Goal: Information Seeking & Learning: Check status

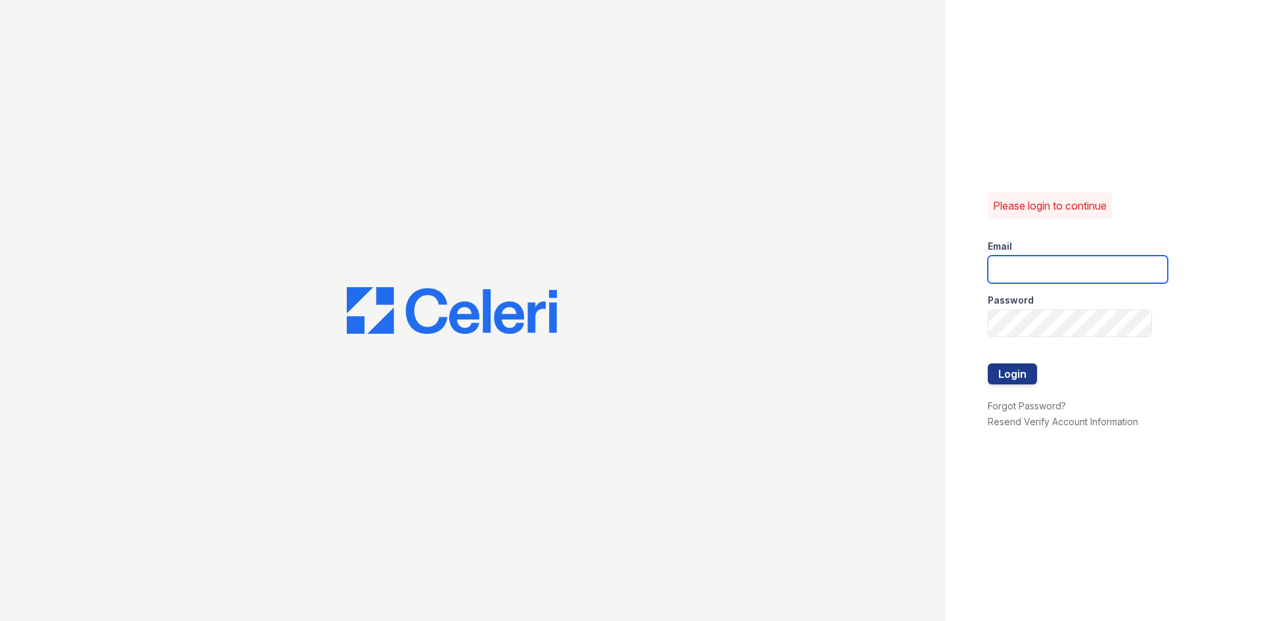
click at [1007, 265] on input "email" at bounding box center [1078, 269] width 180 height 28
click at [1009, 267] on input "email" at bounding box center [1078, 269] width 180 height 28
type input "[EMAIL_ADDRESS][DOMAIN_NAME]"
click at [994, 378] on button "Login" at bounding box center [1012, 373] width 49 height 21
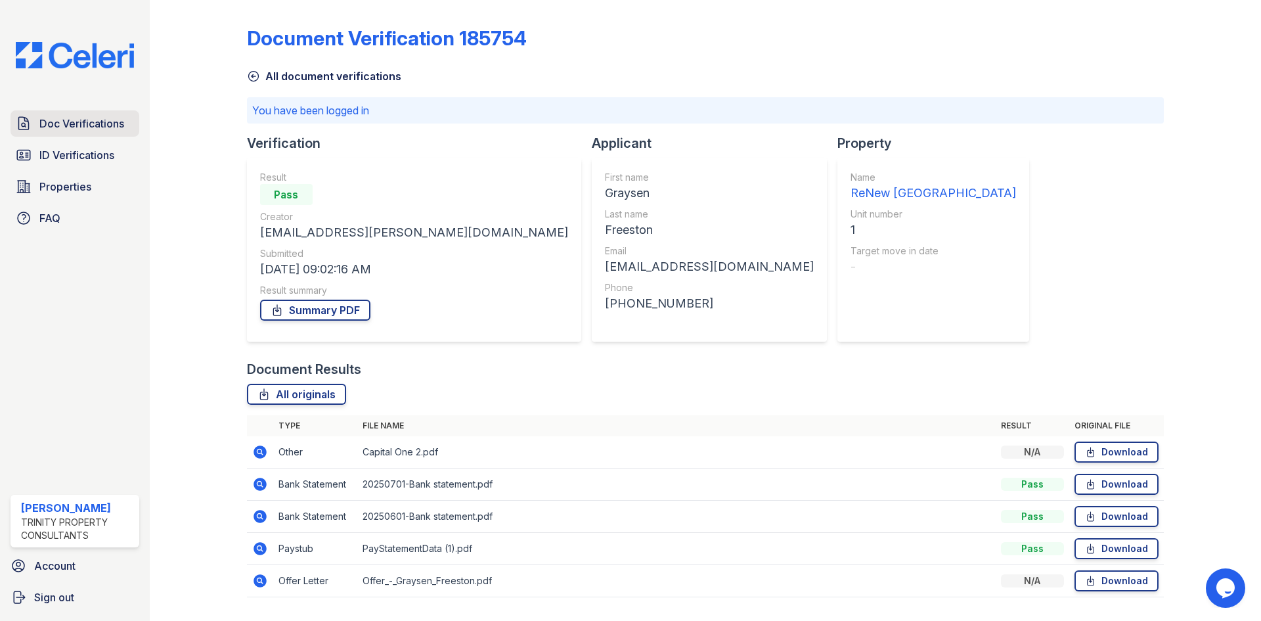
click at [115, 120] on span "Doc Verifications" at bounding box center [81, 124] width 85 height 16
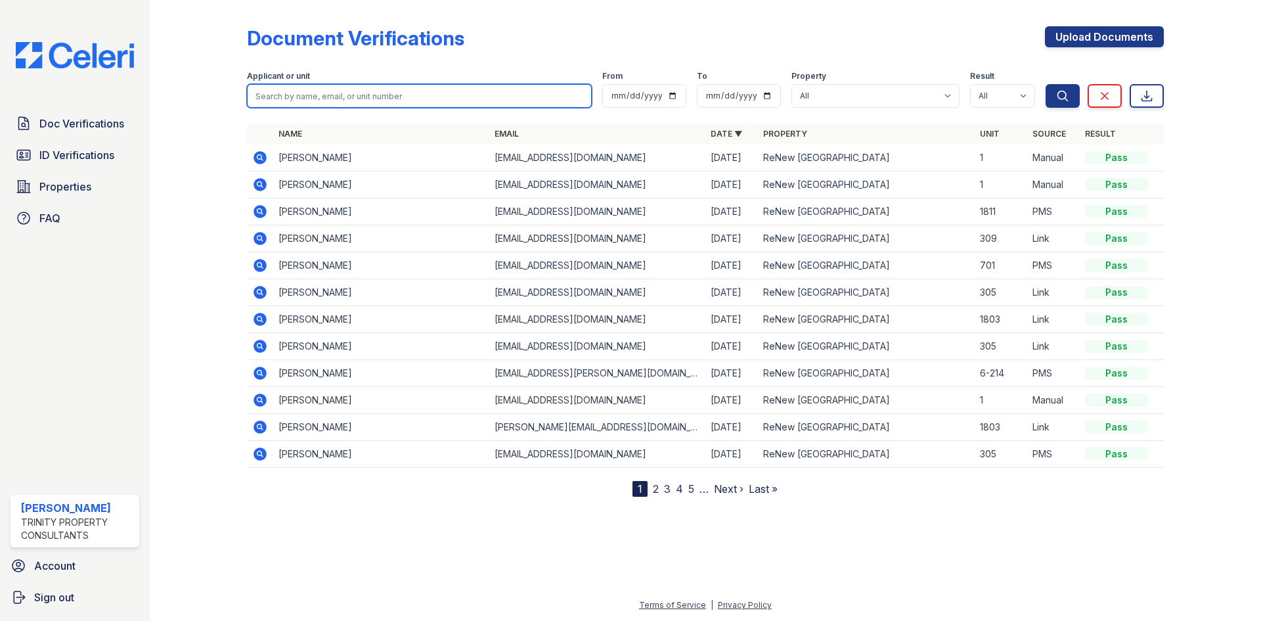
click at [282, 95] on input "search" at bounding box center [419, 96] width 345 height 24
type input "you"
click at [1045, 84] on button "Search" at bounding box center [1062, 96] width 34 height 24
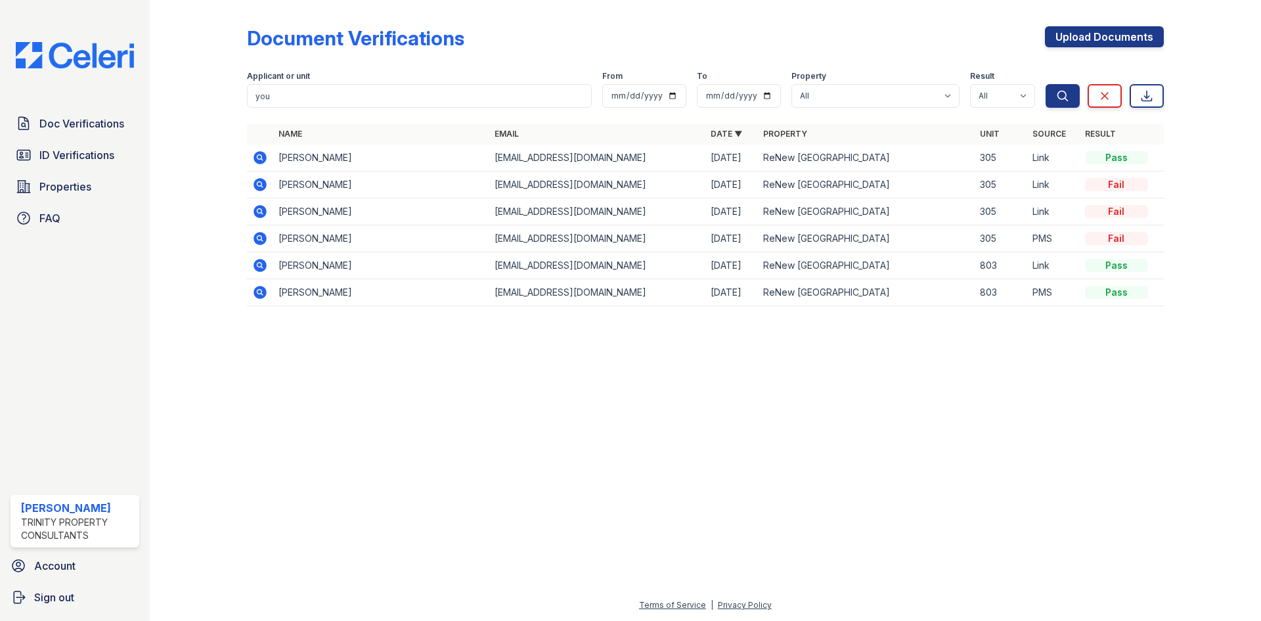
click at [257, 184] on icon at bounding box center [260, 185] width 16 height 16
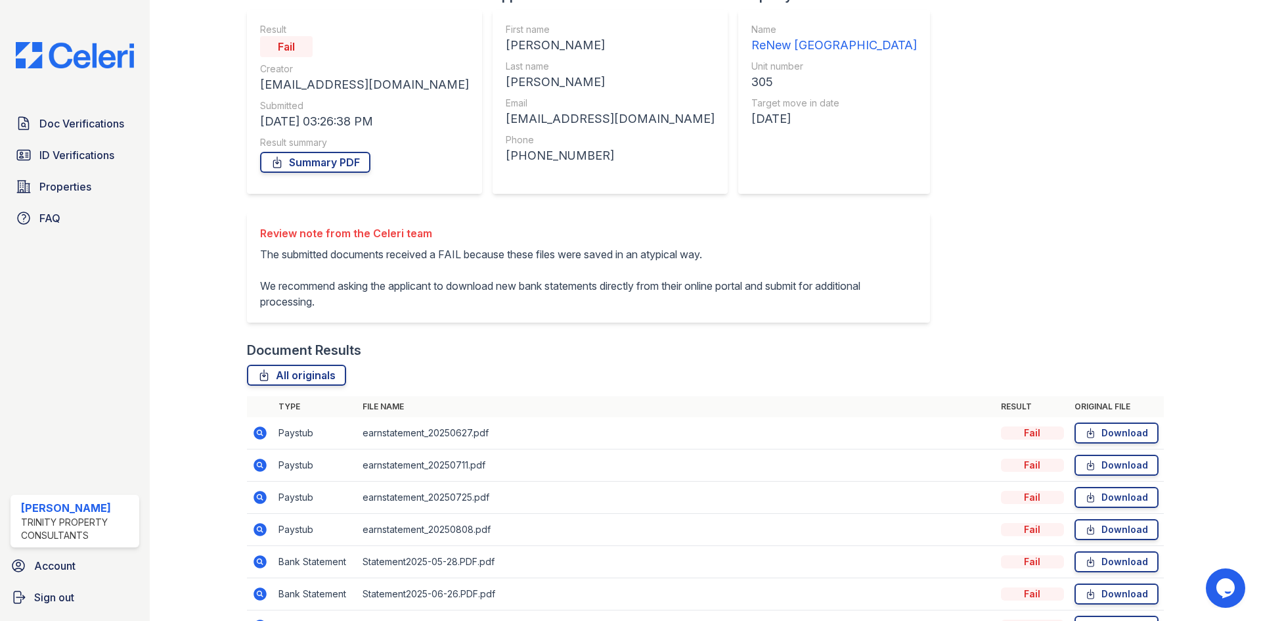
scroll to position [131, 0]
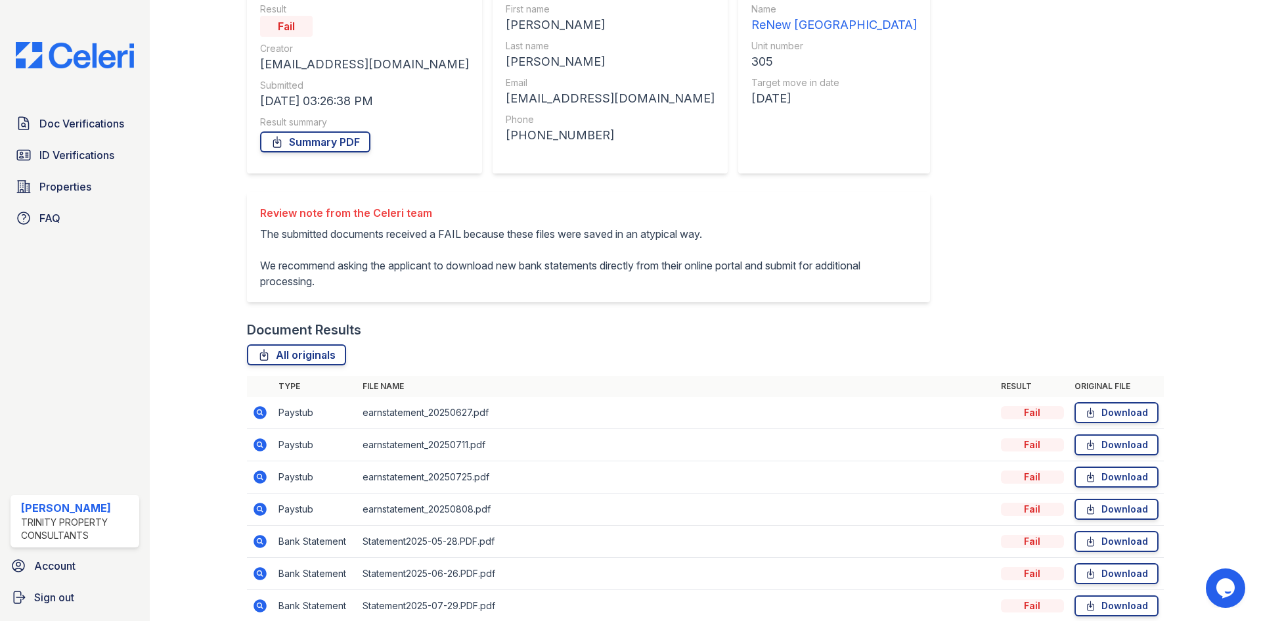
click at [258, 408] on icon at bounding box center [259, 412] width 13 height 13
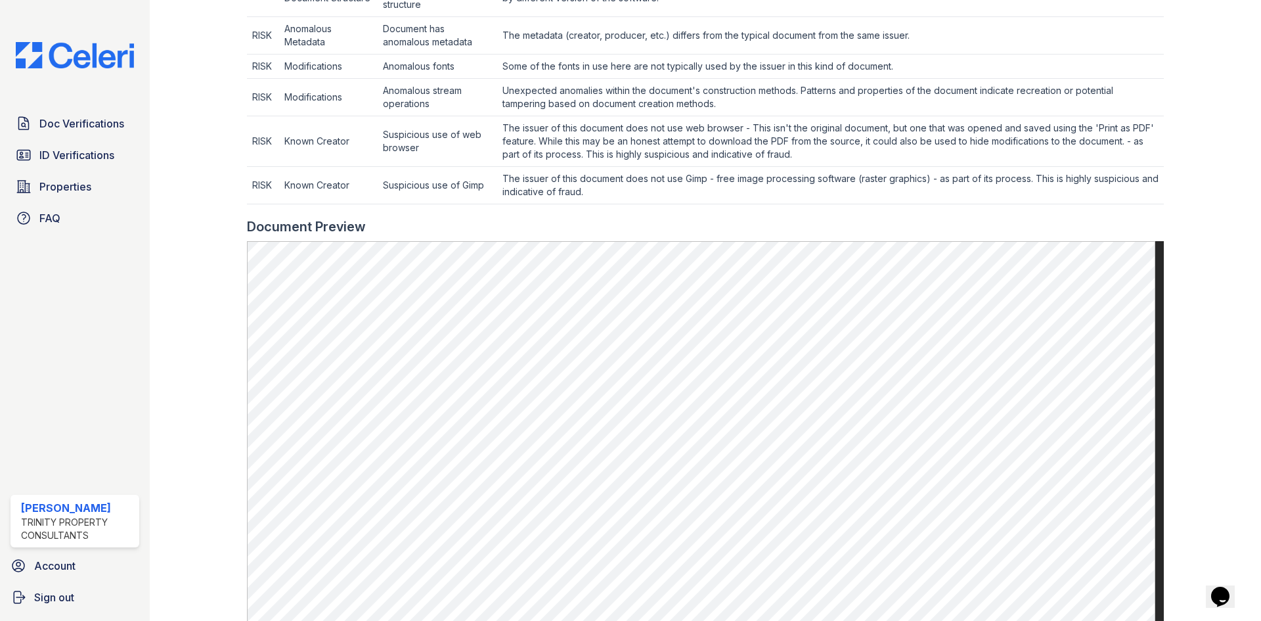
scroll to position [591, 0]
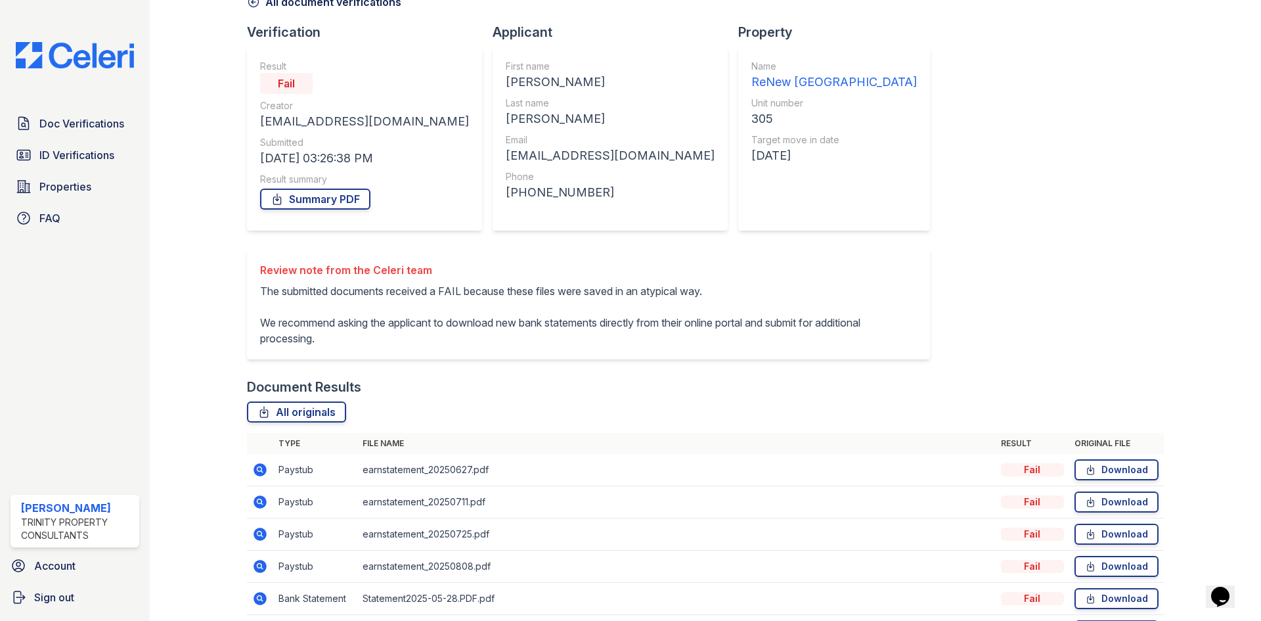
scroll to position [190, 0]
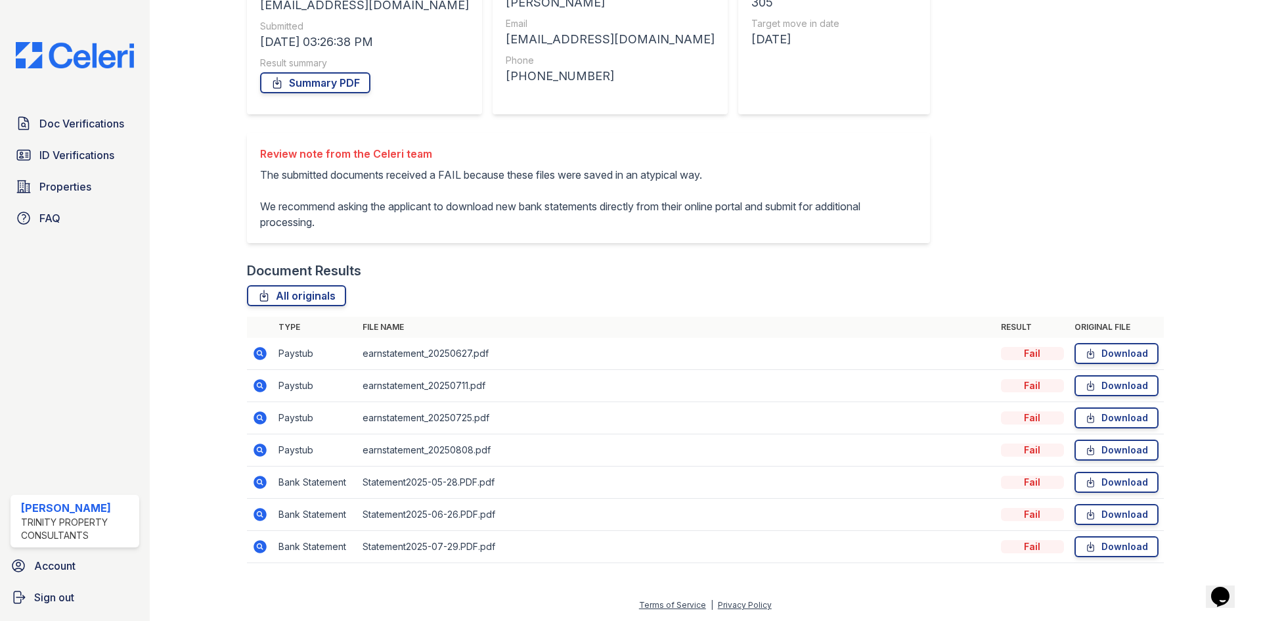
click at [257, 485] on icon at bounding box center [259, 481] width 13 height 13
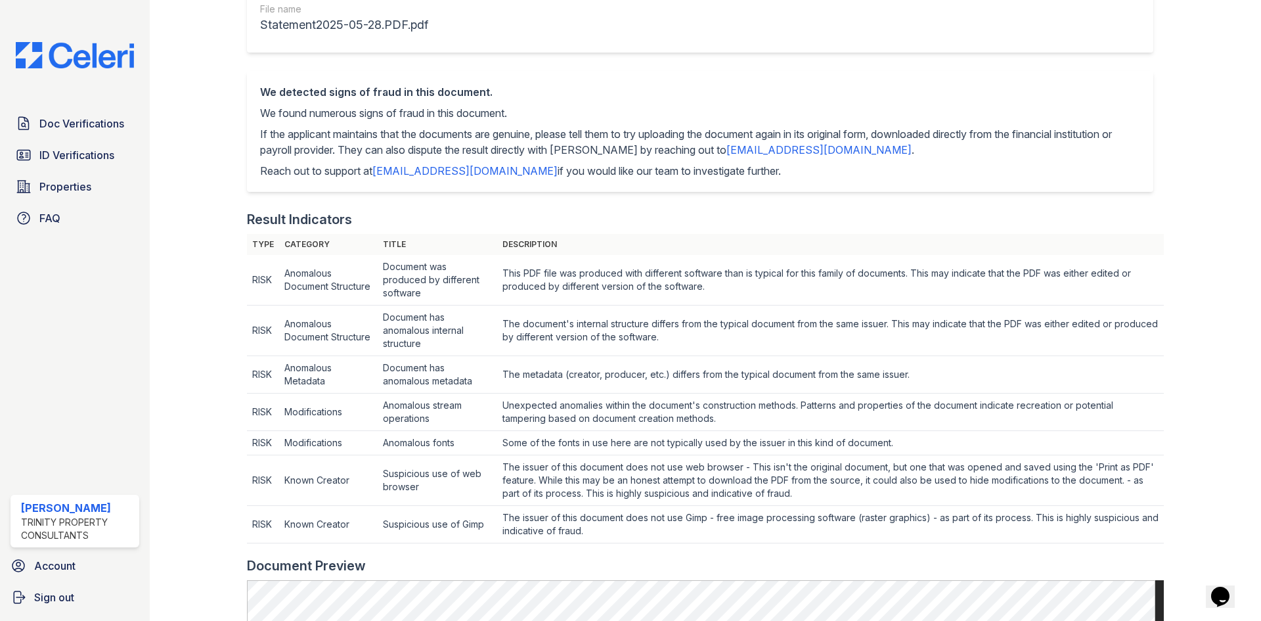
scroll to position [394, 0]
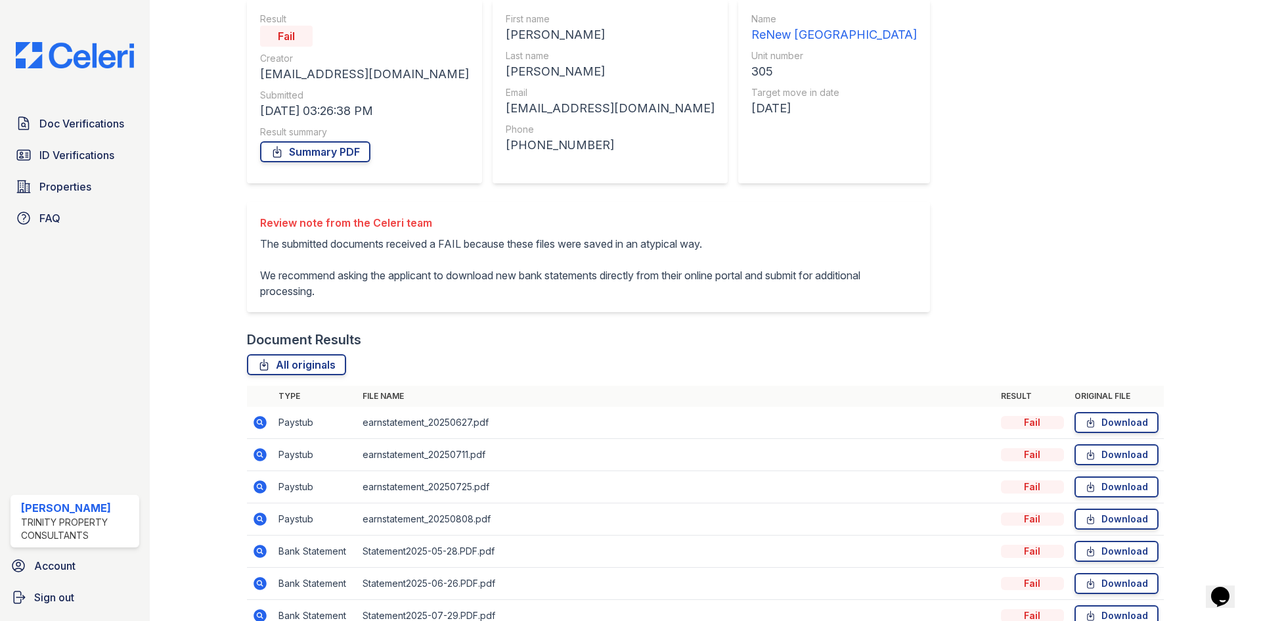
scroll to position [131, 0]
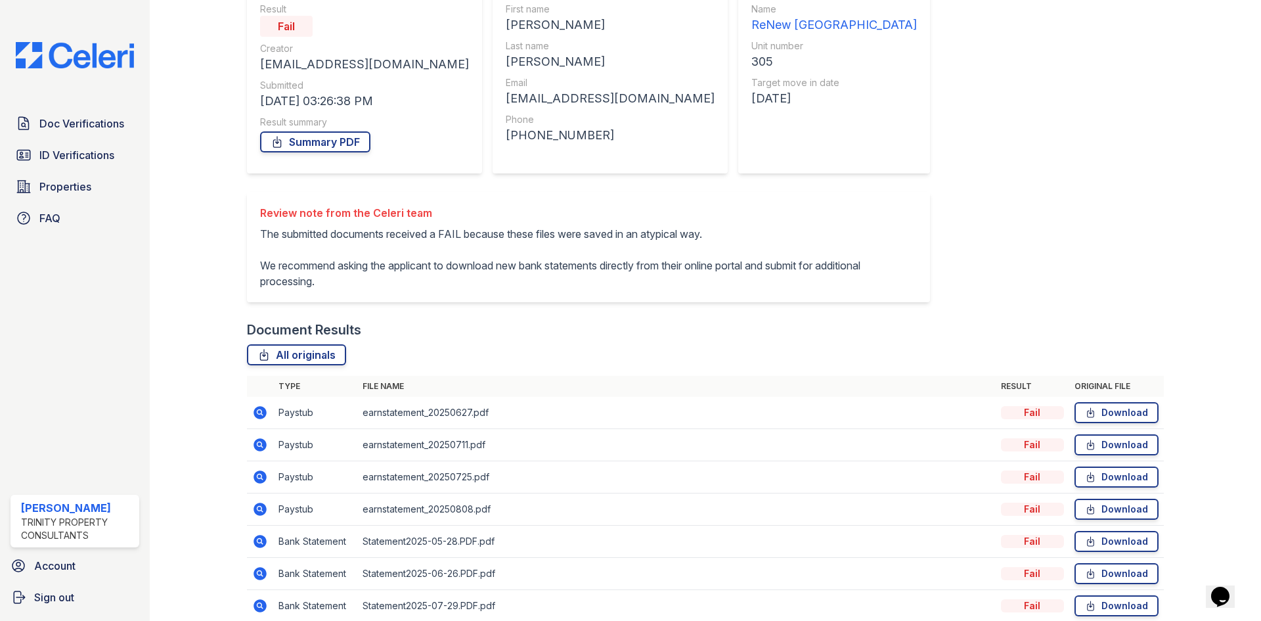
drag, startPoint x: 260, startPoint y: 446, endPoint x: 412, endPoint y: 449, distance: 152.4
click at [260, 447] on icon at bounding box center [260, 445] width 16 height 16
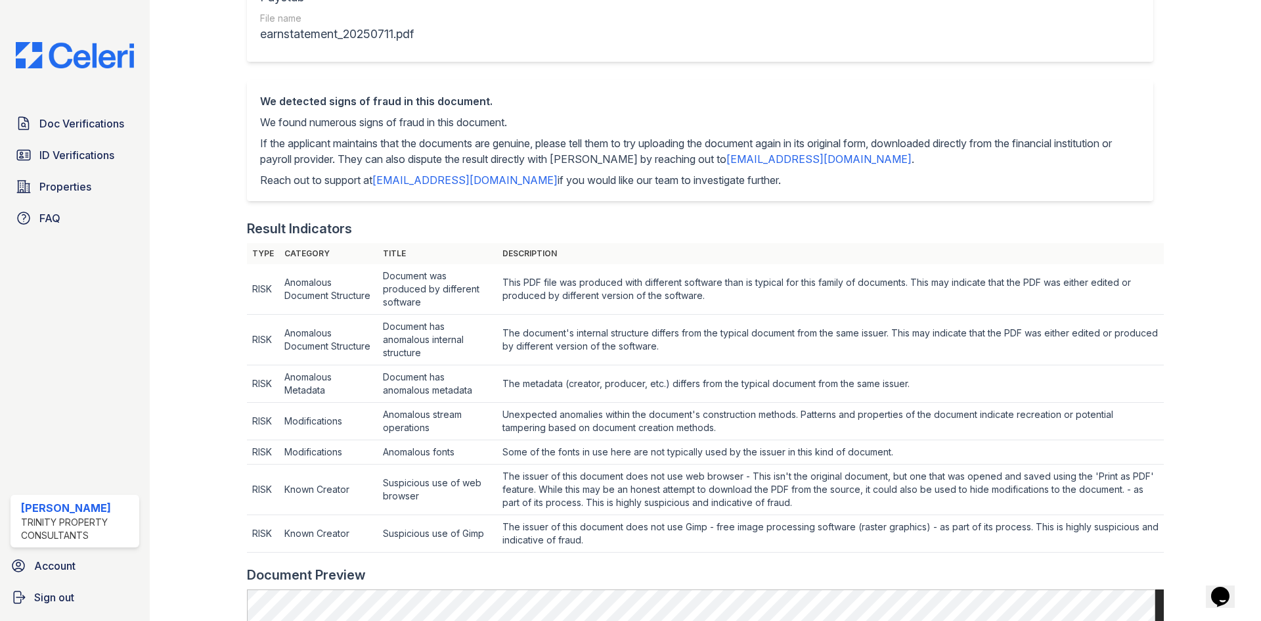
scroll to position [197, 0]
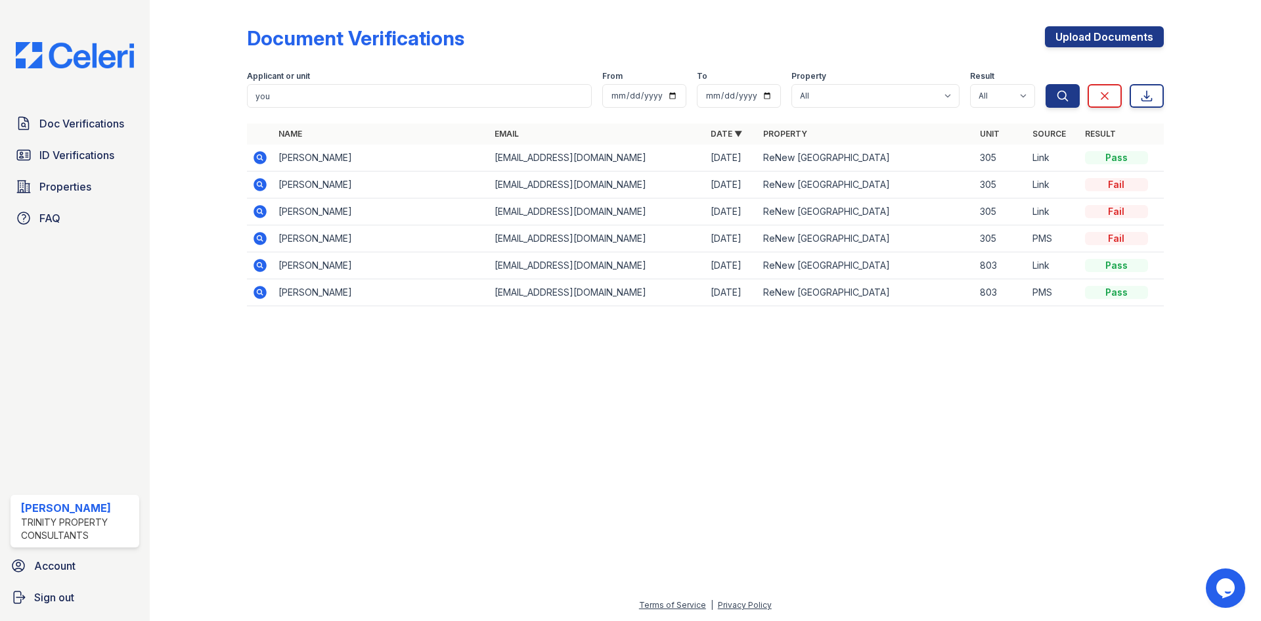
click at [261, 156] on icon at bounding box center [260, 158] width 16 height 16
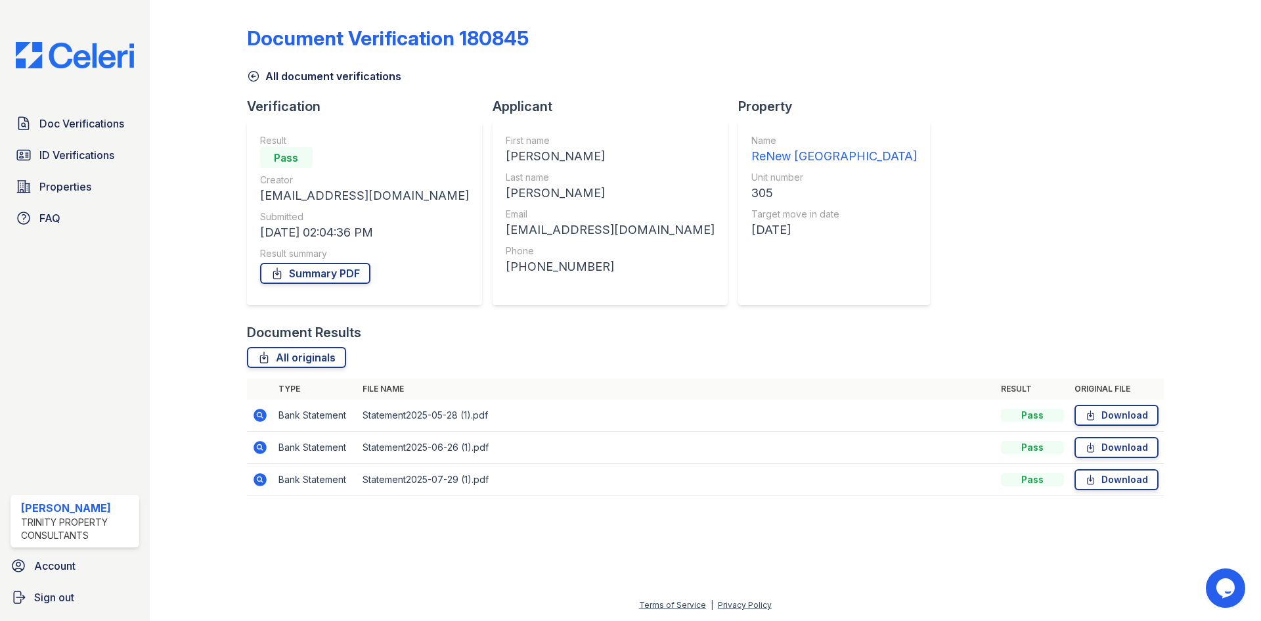
click at [257, 417] on icon at bounding box center [259, 414] width 13 height 13
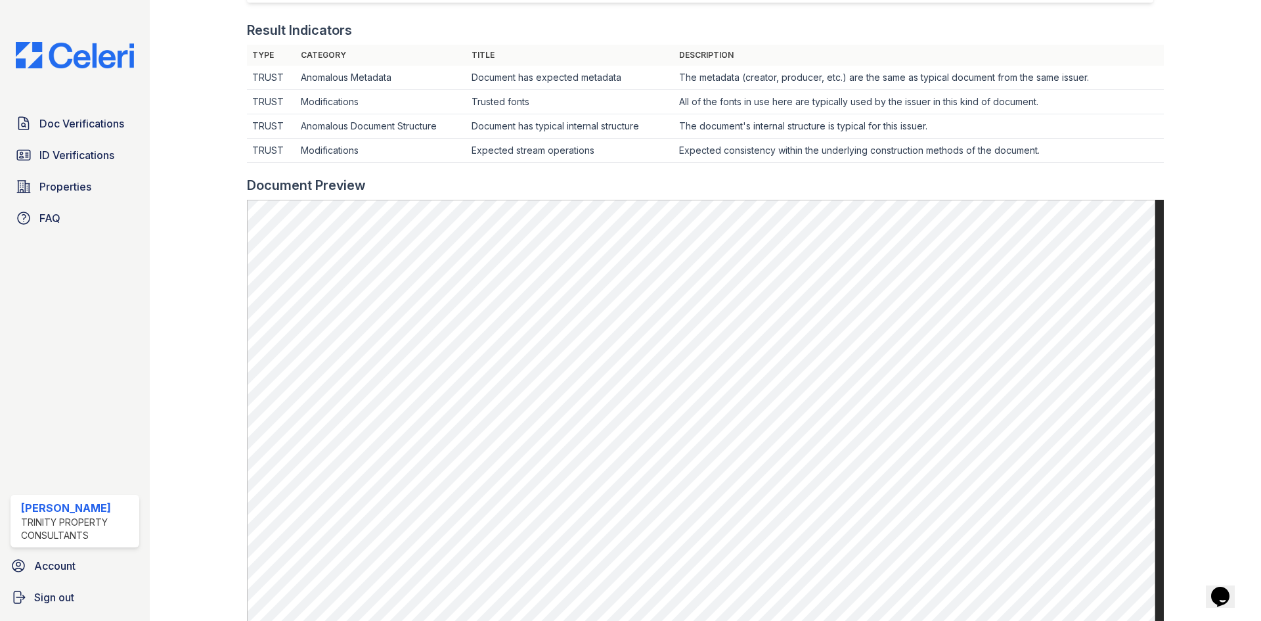
scroll to position [394, 0]
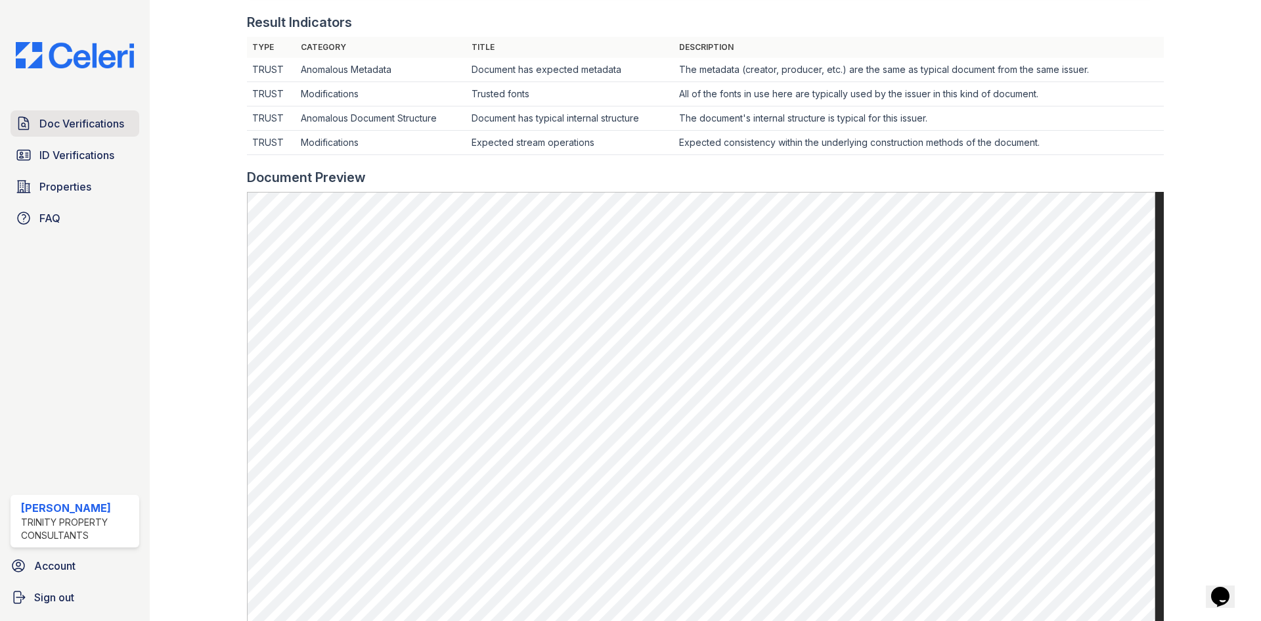
click at [49, 123] on span "Doc Verifications" at bounding box center [81, 124] width 85 height 16
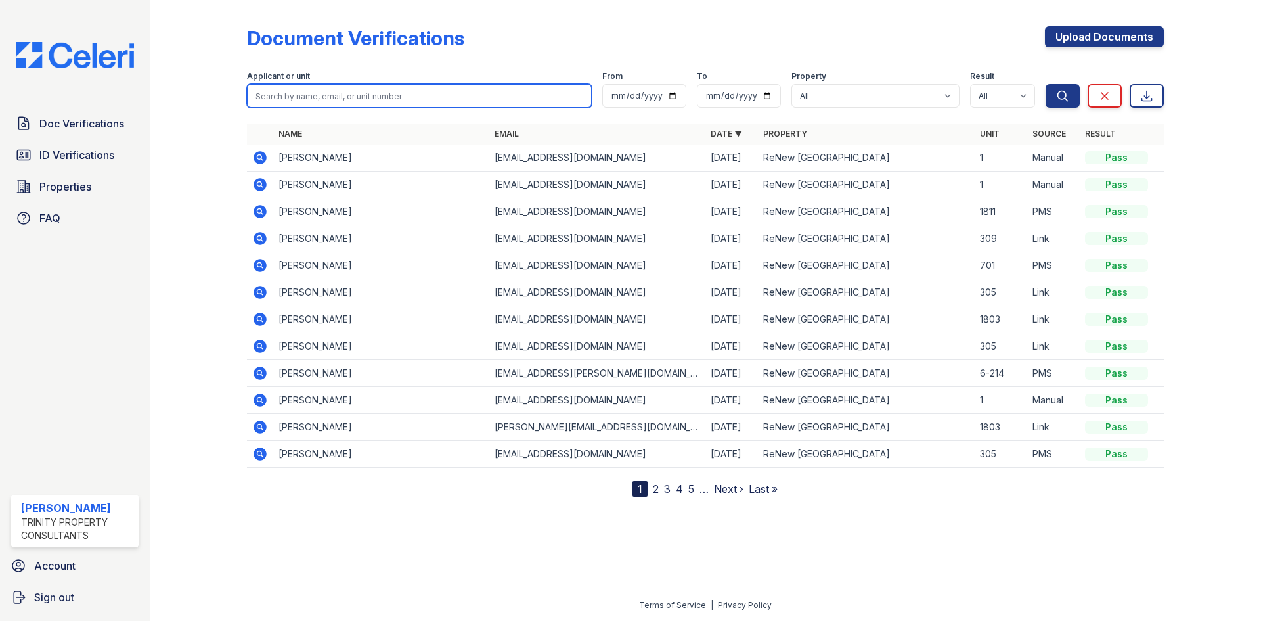
click at [274, 95] on input "search" at bounding box center [419, 96] width 345 height 24
type input "you"
click at [1045, 84] on button "Search" at bounding box center [1062, 96] width 34 height 24
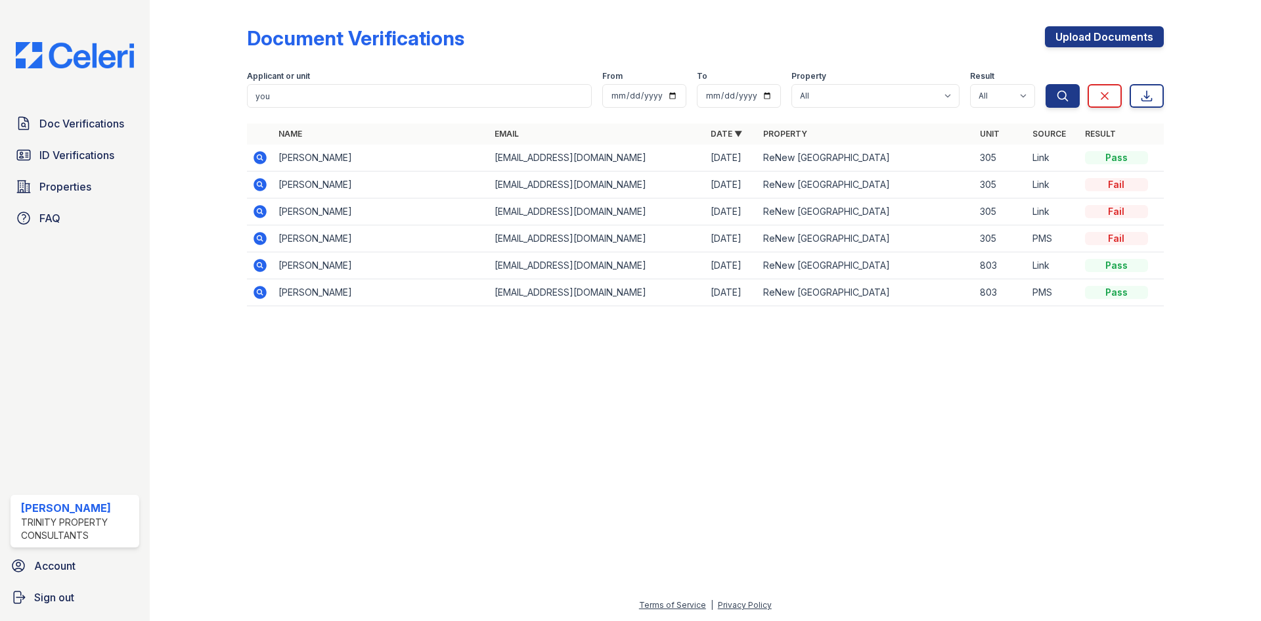
click at [259, 240] on icon at bounding box center [259, 238] width 13 height 13
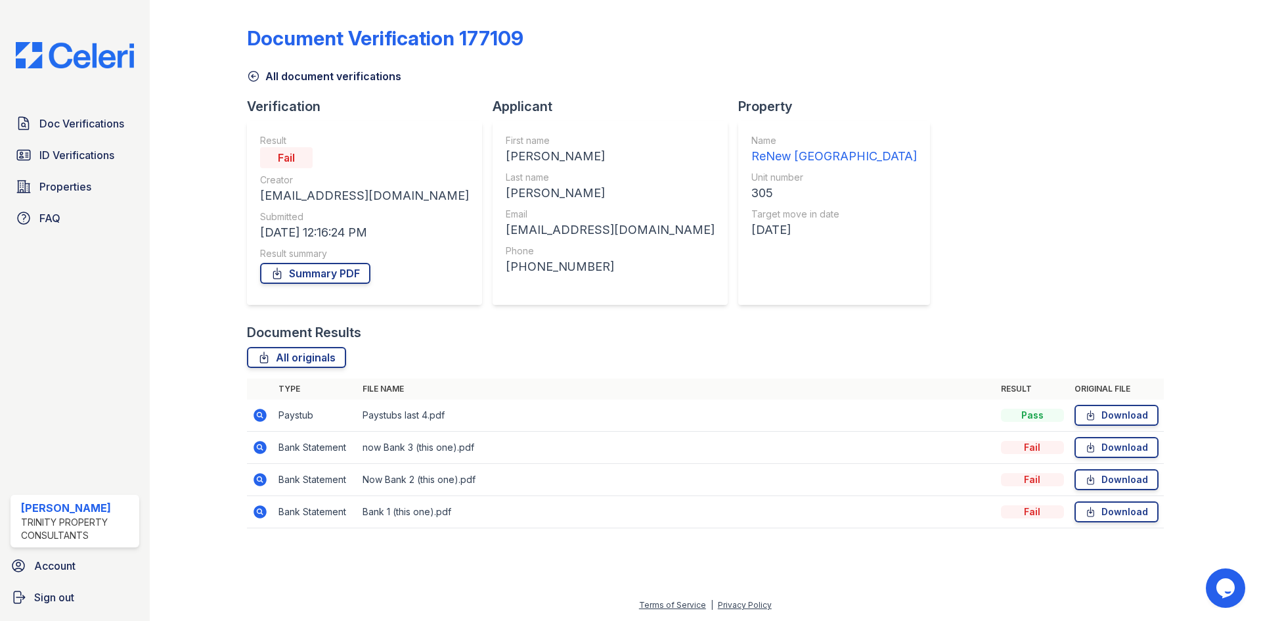
click at [259, 411] on icon at bounding box center [259, 414] width 13 height 13
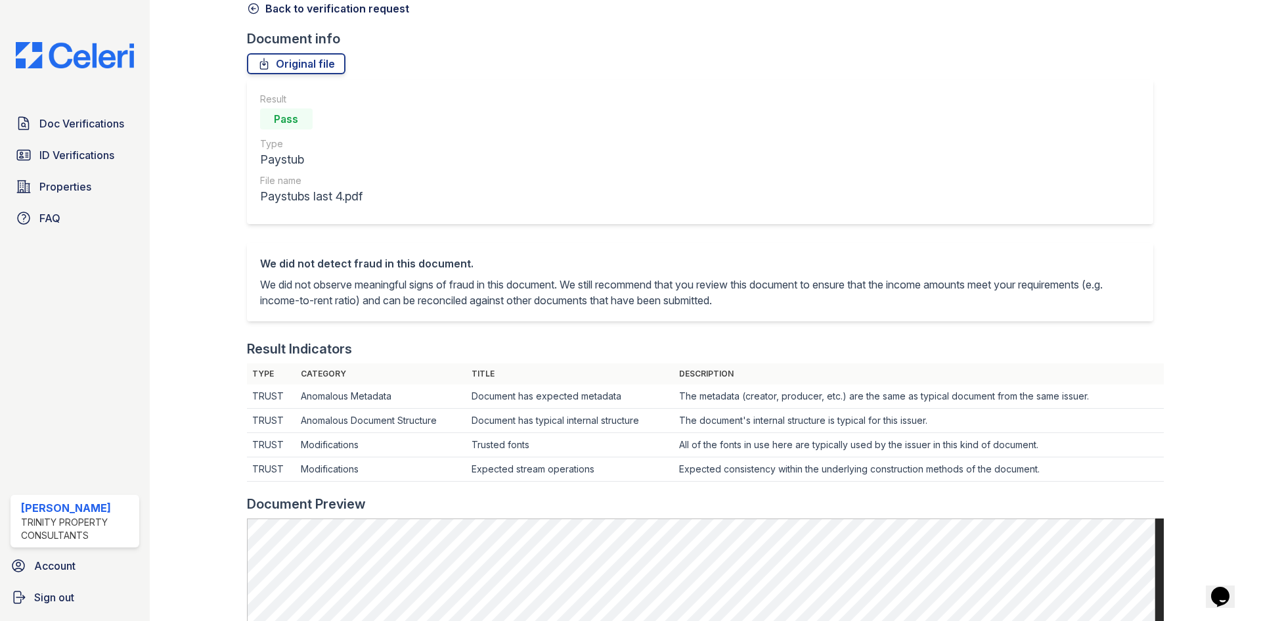
scroll to position [66, 0]
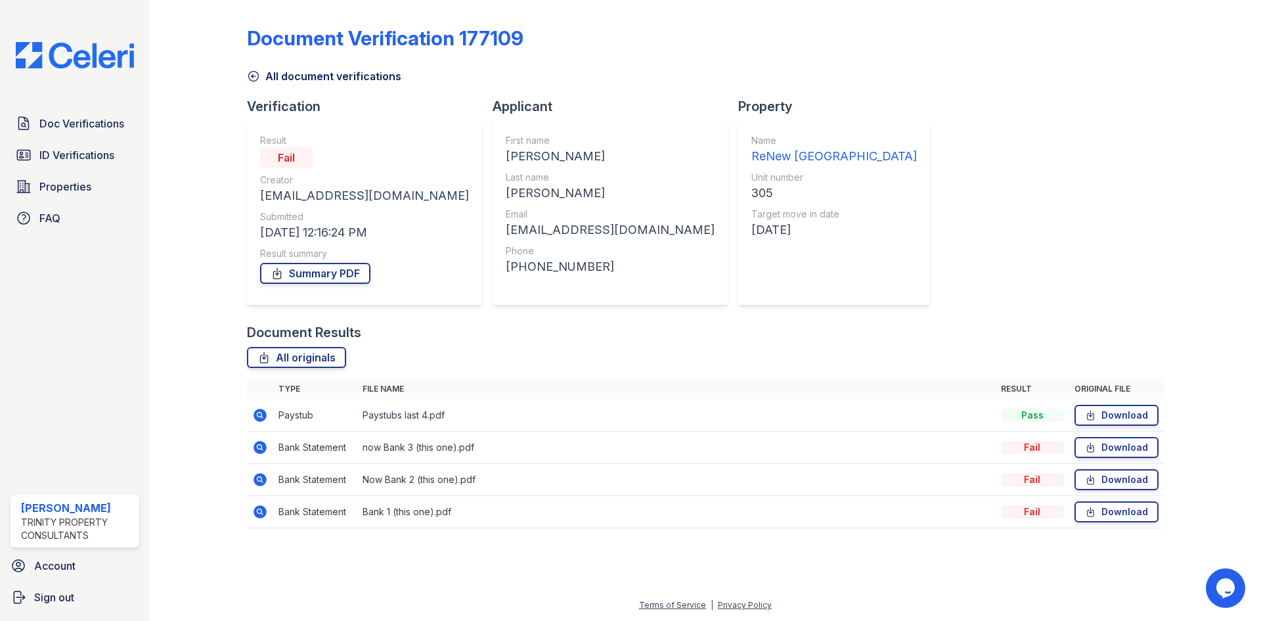
click at [256, 413] on icon at bounding box center [259, 414] width 13 height 13
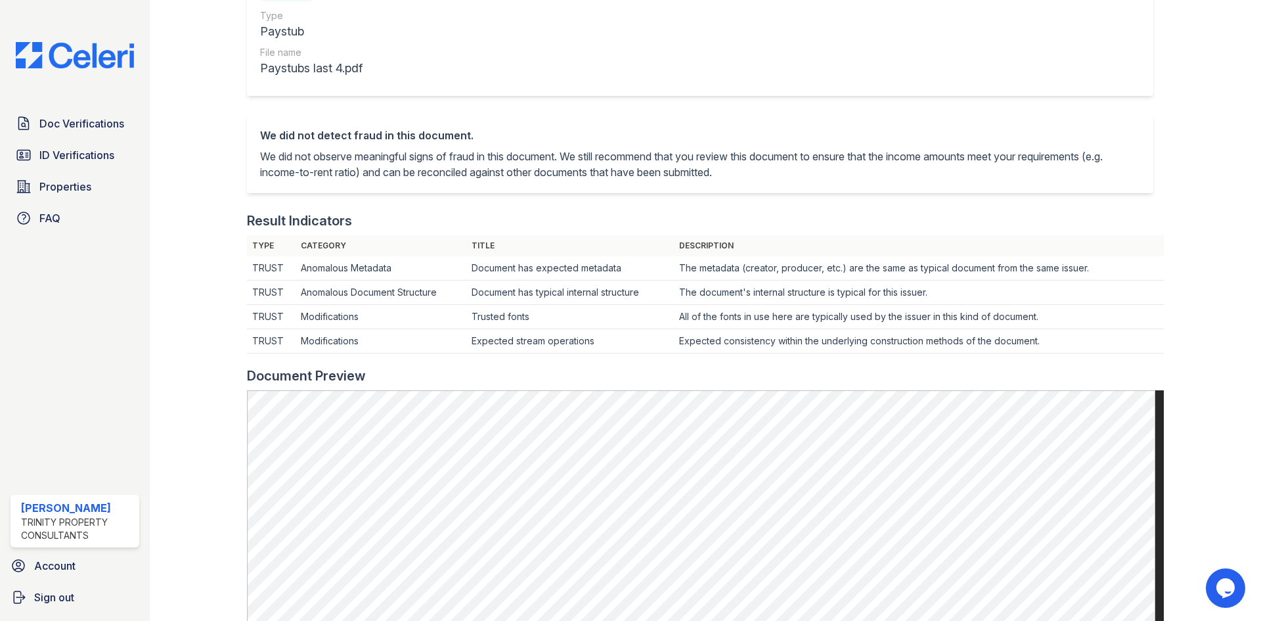
scroll to position [263, 0]
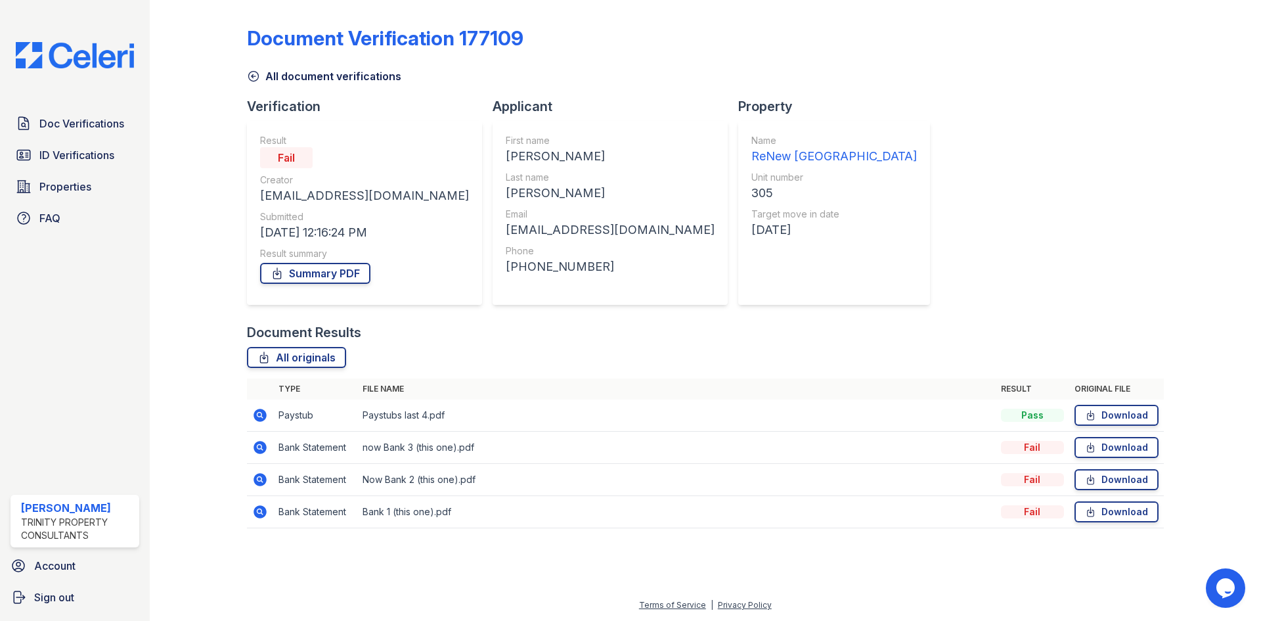
click at [260, 452] on icon at bounding box center [259, 447] width 13 height 13
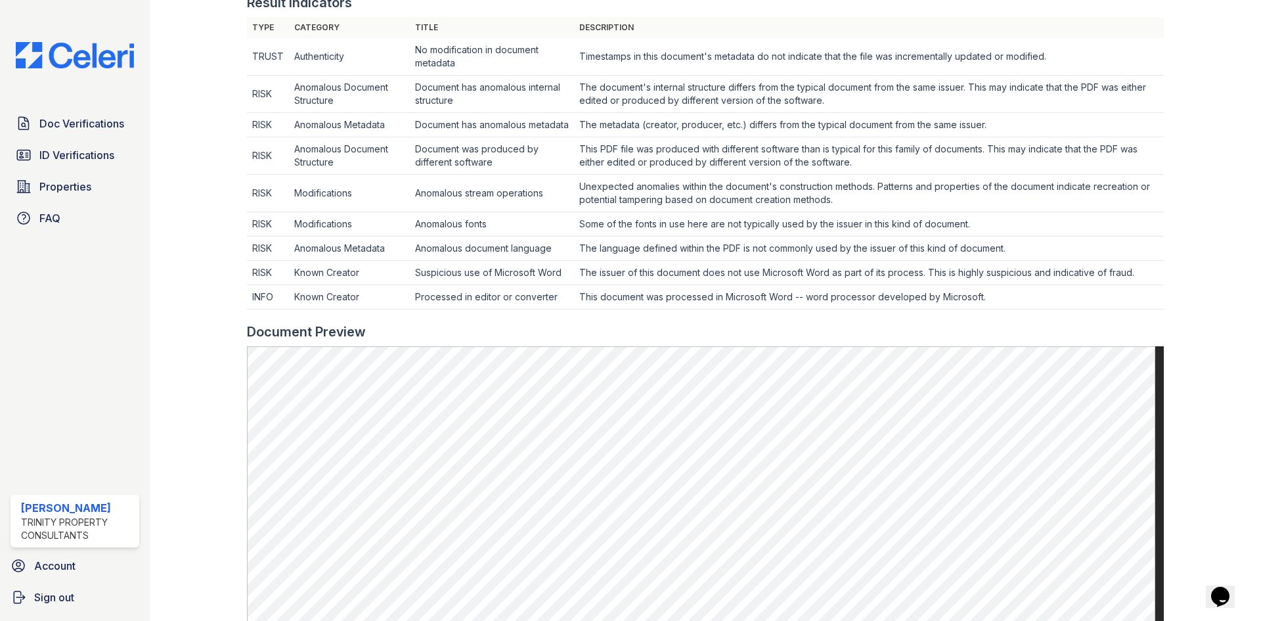
scroll to position [657, 0]
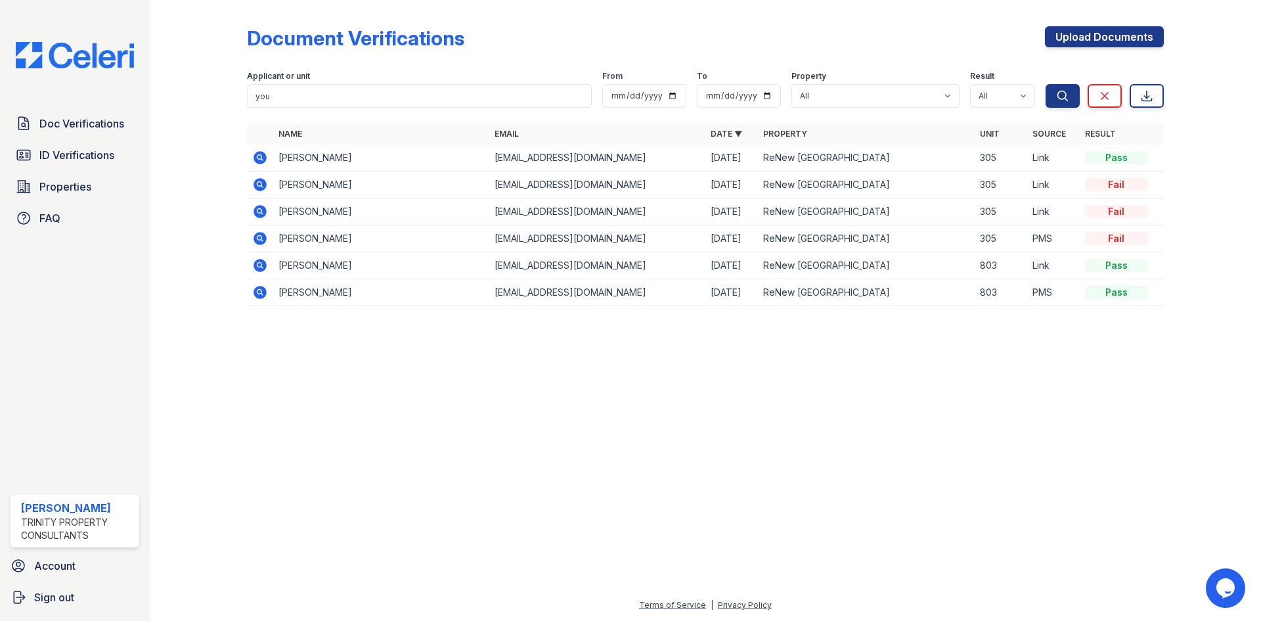
click at [257, 156] on icon at bounding box center [259, 157] width 13 height 13
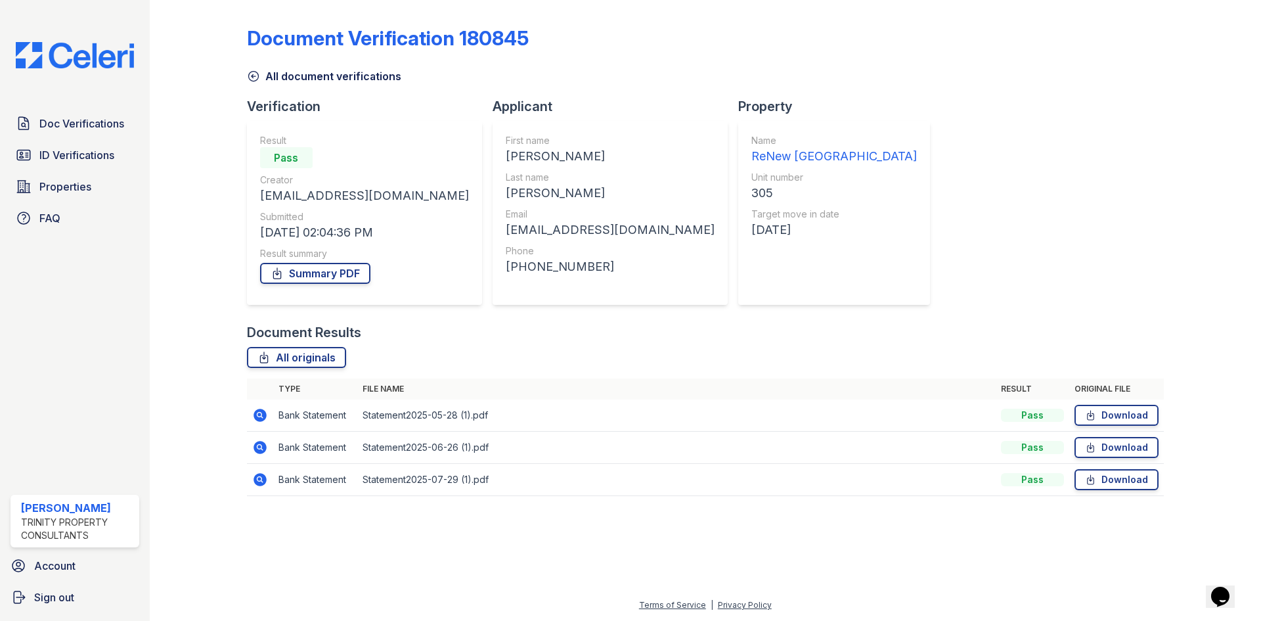
click at [263, 477] on icon at bounding box center [259, 479] width 13 height 13
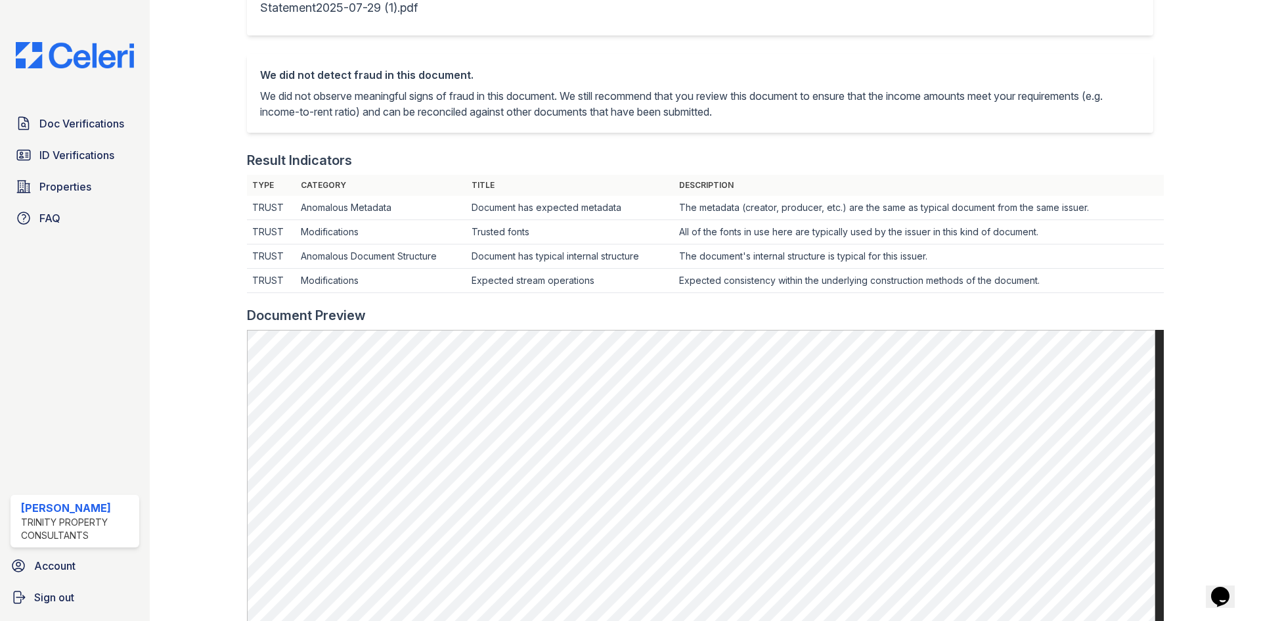
scroll to position [328, 0]
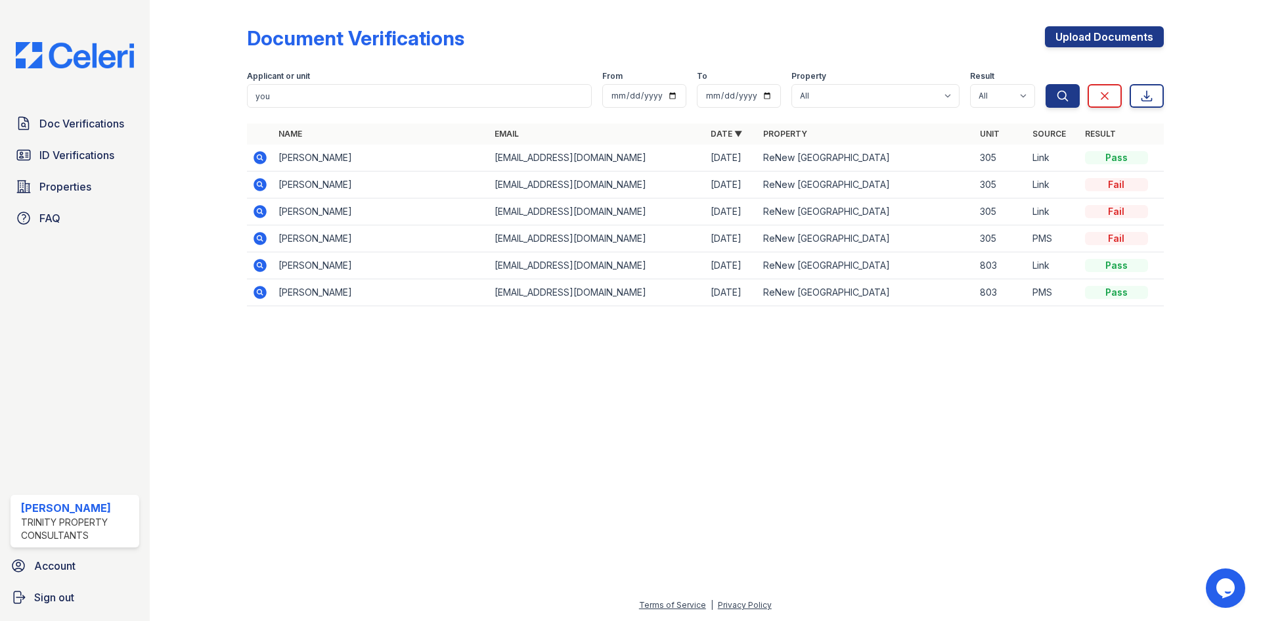
click at [260, 185] on icon at bounding box center [258, 183] width 3 height 3
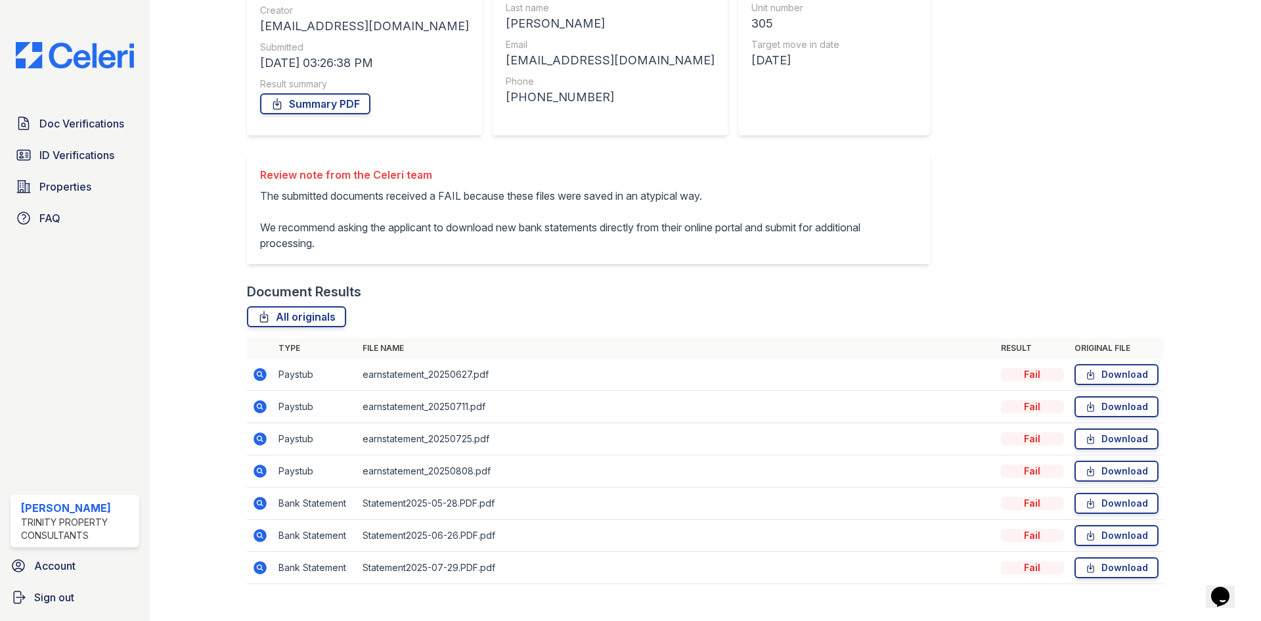
scroll to position [190, 0]
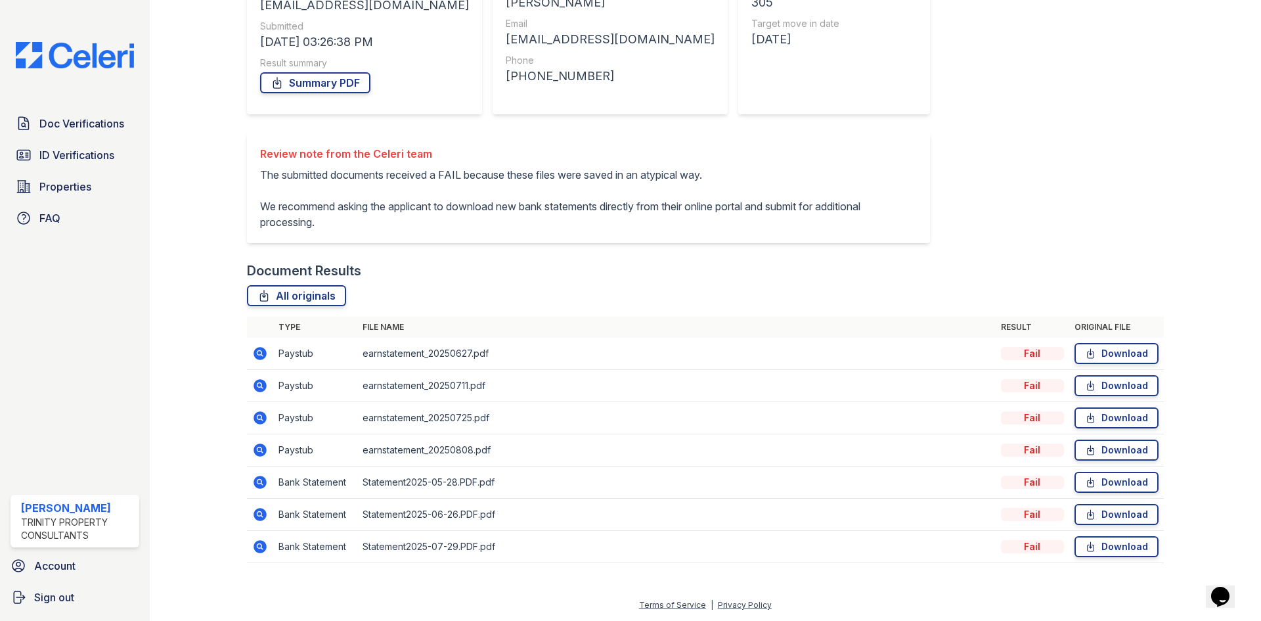
click at [259, 544] on icon at bounding box center [258, 545] width 3 height 3
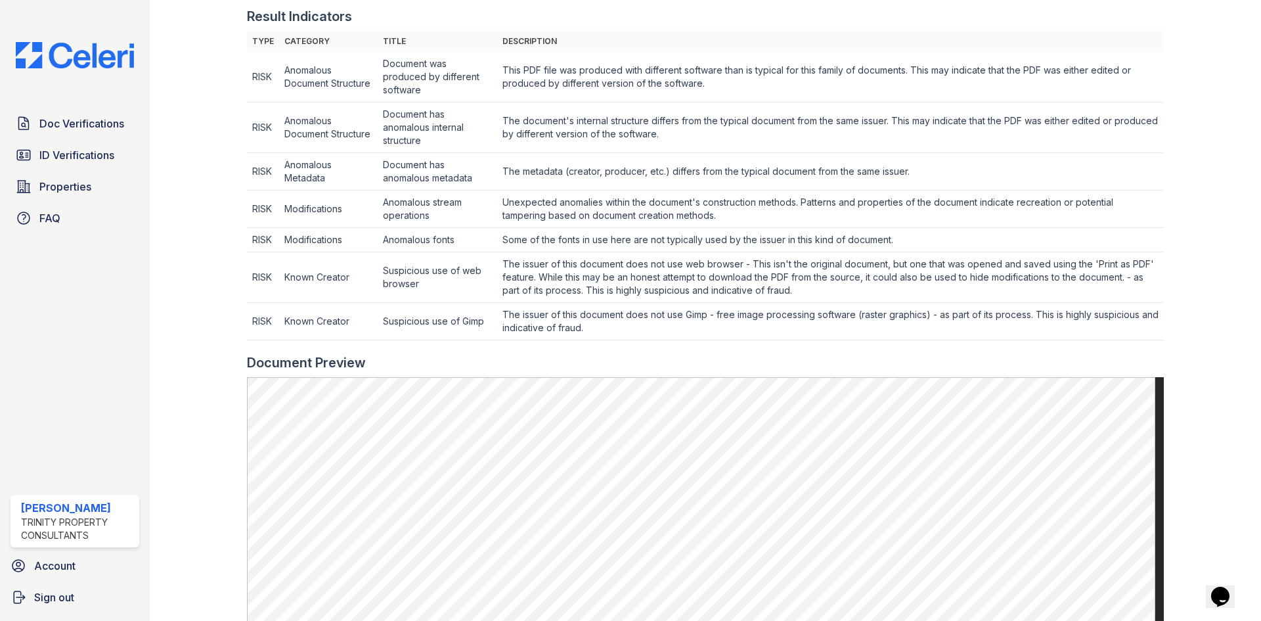
scroll to position [460, 0]
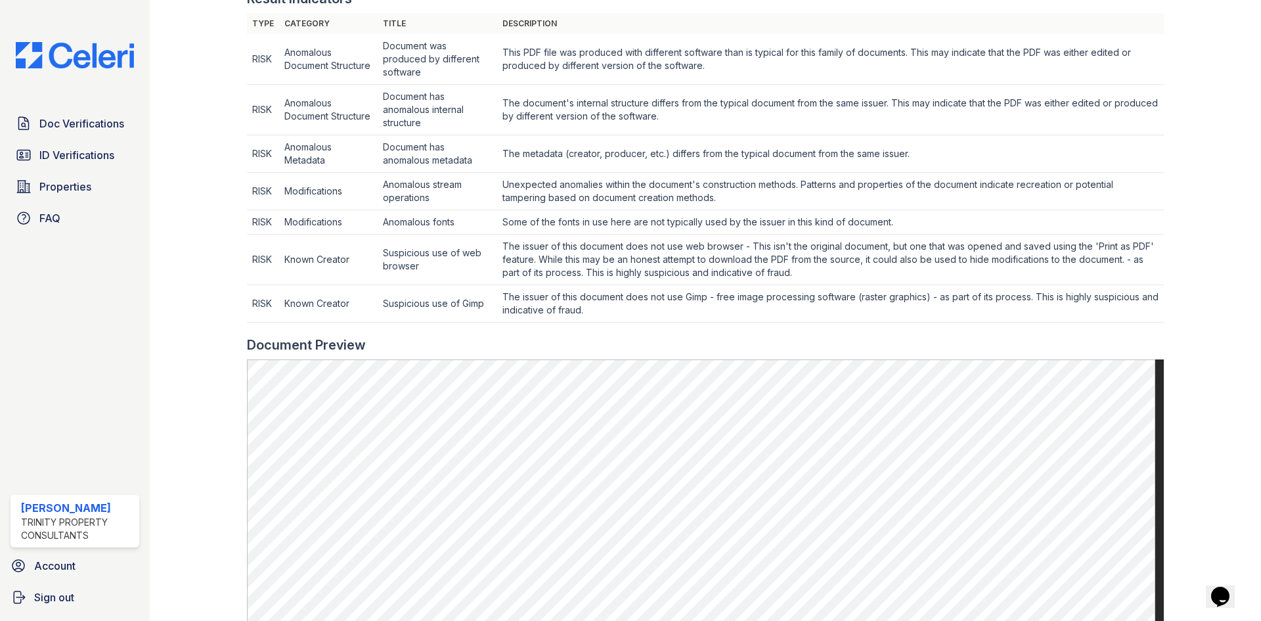
click at [1200, 218] on div at bounding box center [1202, 263] width 76 height 1434
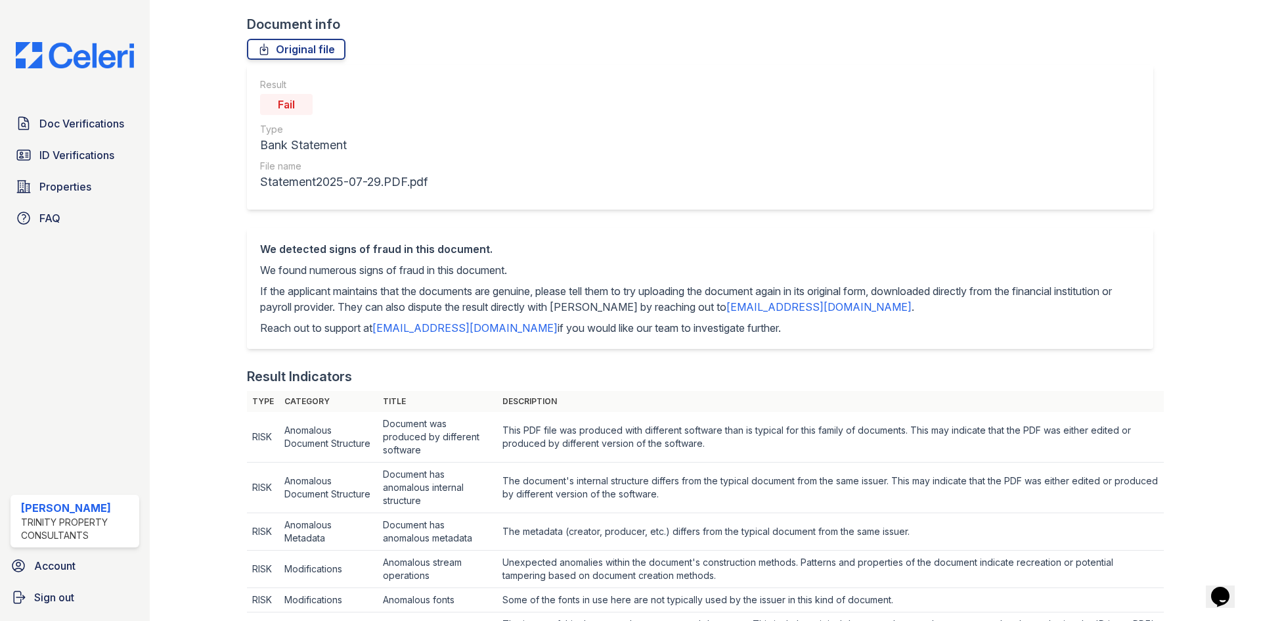
scroll to position [0, 0]
